Goal: Find specific page/section: Find specific page/section

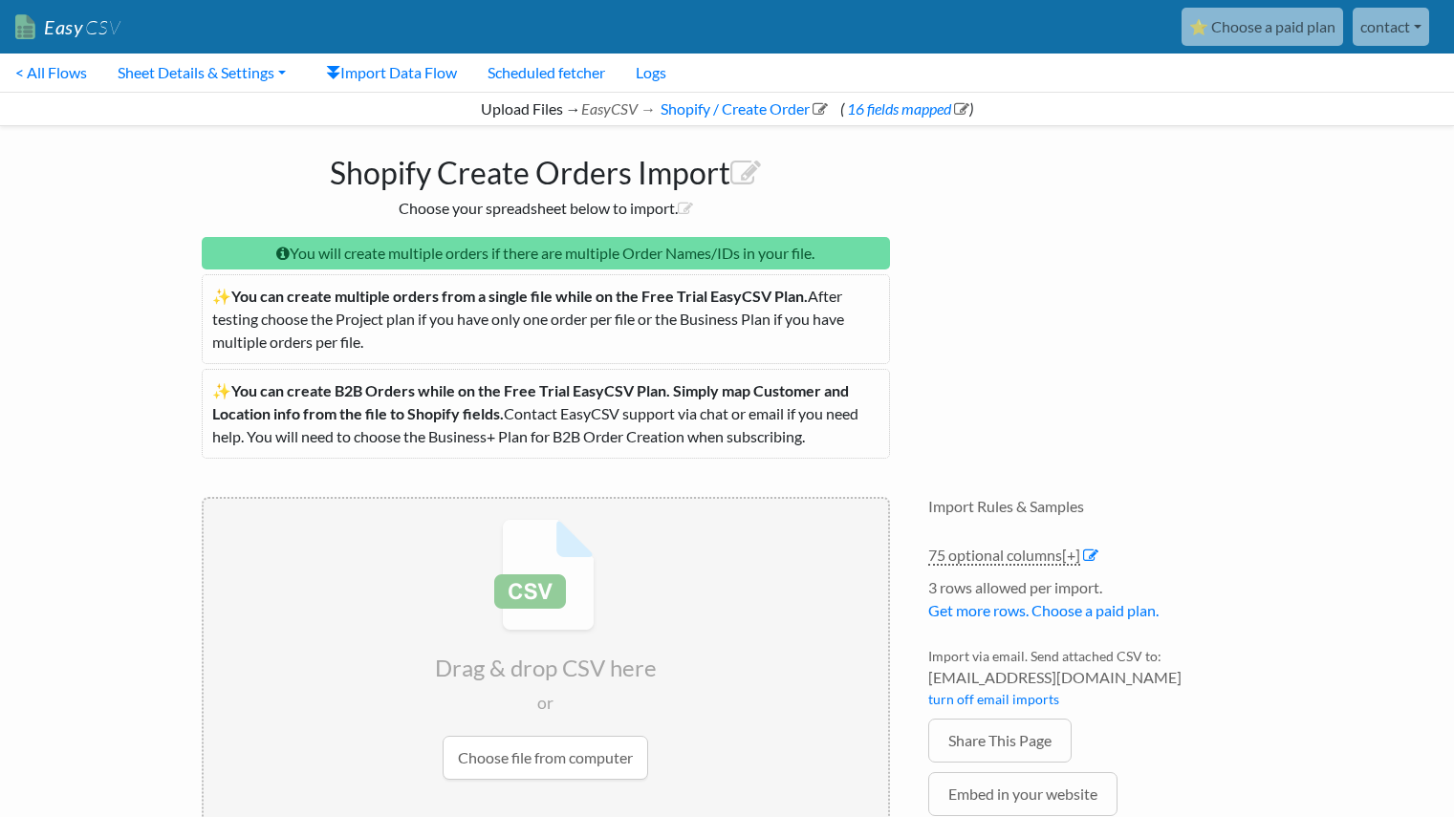
scroll to position [907, 0]
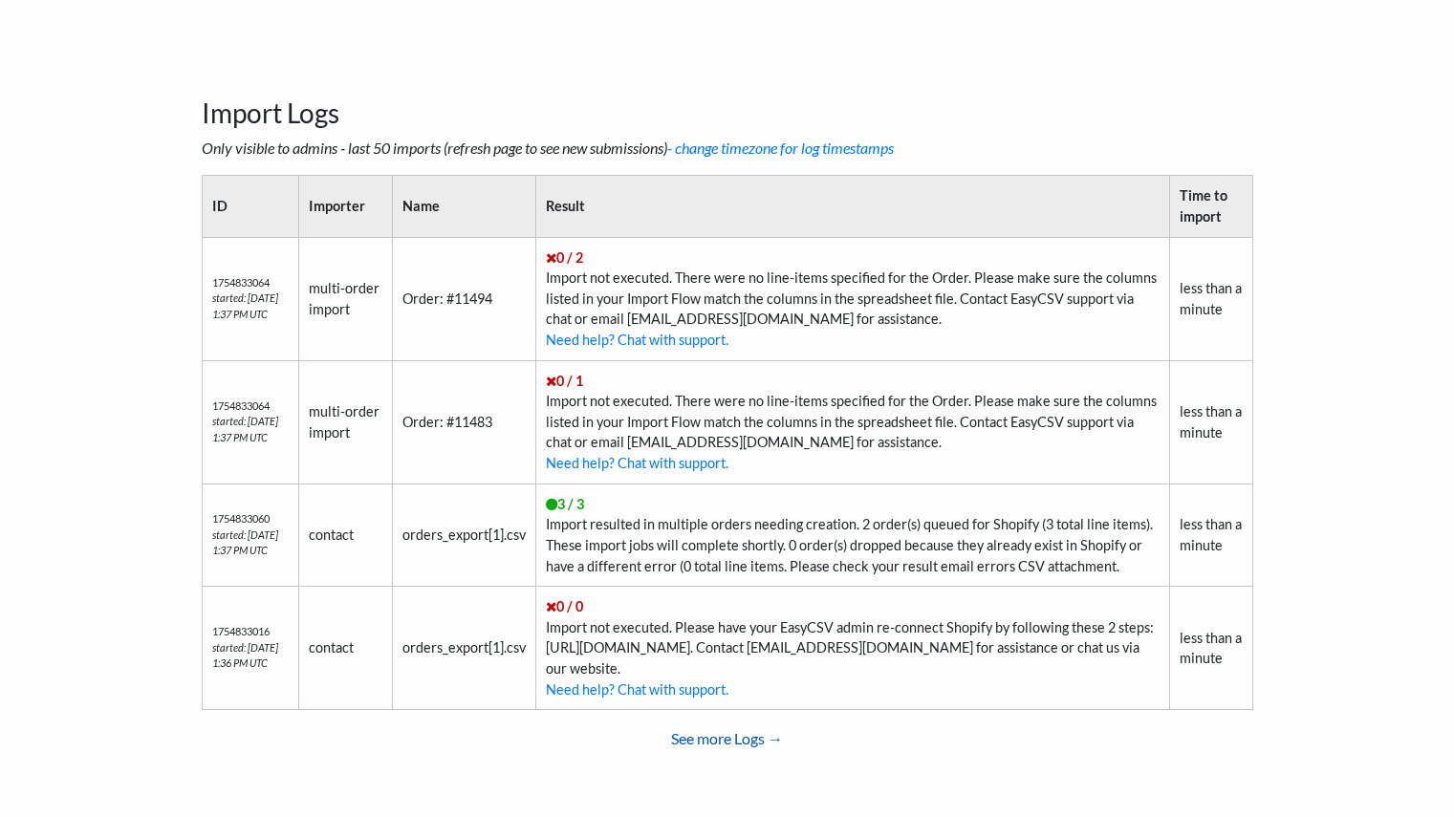
scroll to position [911, 0]
click at [708, 743] on link "See more Logs →" at bounding box center [728, 740] width 1052 height 38
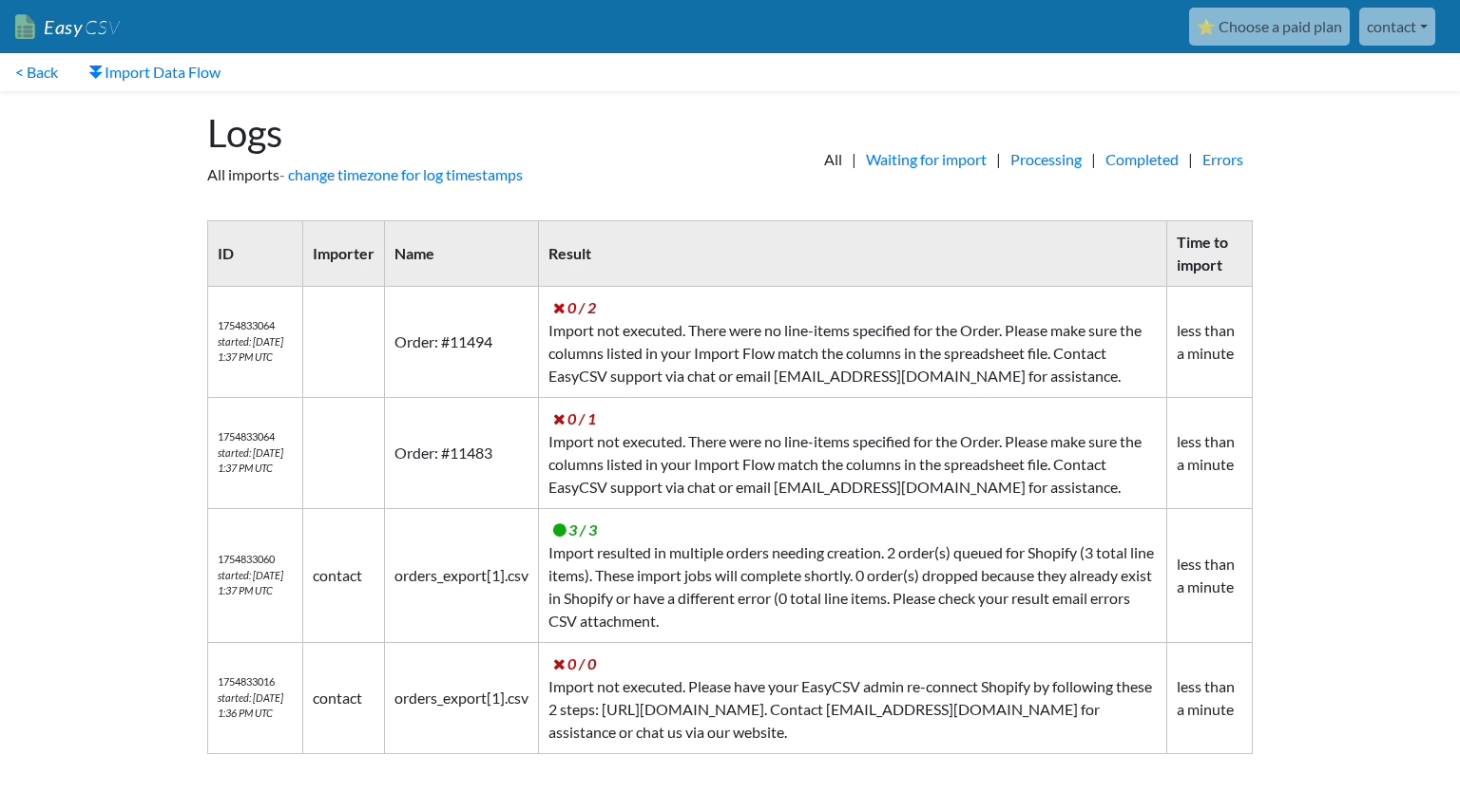
click at [54, 30] on link "Easy CSV" at bounding box center [67, 27] width 104 height 39
